Goal: Navigation & Orientation: Find specific page/section

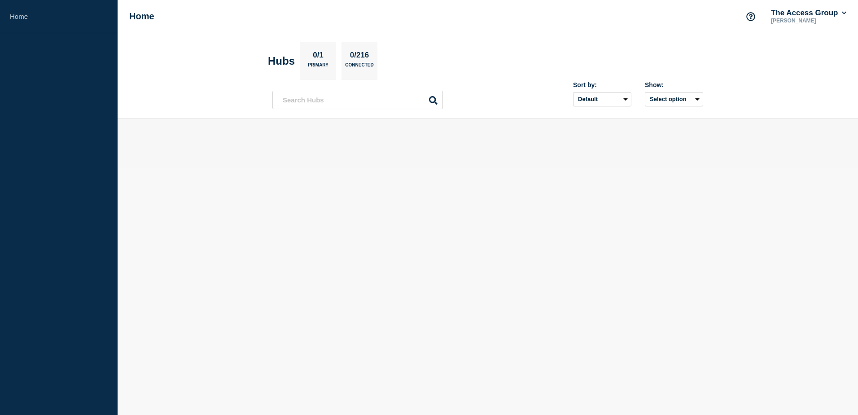
drag, startPoint x: 9, startPoint y: 15, endPoint x: 39, endPoint y: 43, distance: 41.3
click at [9, 15] on link "Home" at bounding box center [59, 16] width 118 height 33
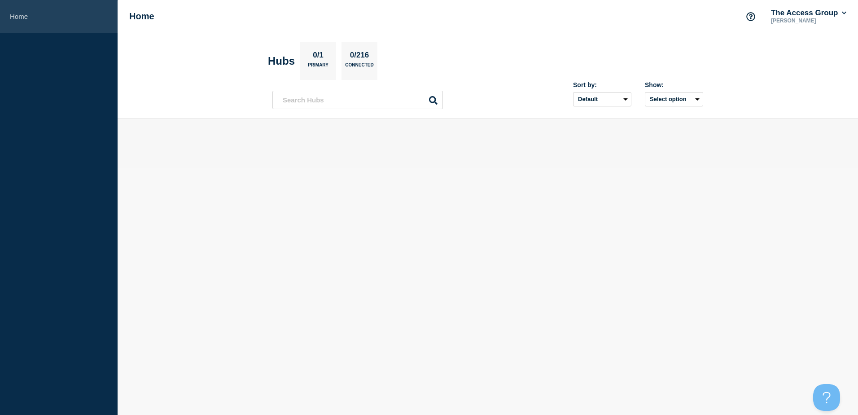
drag, startPoint x: 18, startPoint y: 19, endPoint x: 26, endPoint y: 30, distance: 13.2
click at [19, 19] on link "Home" at bounding box center [59, 16] width 118 height 33
